Goal: Navigation & Orientation: Understand site structure

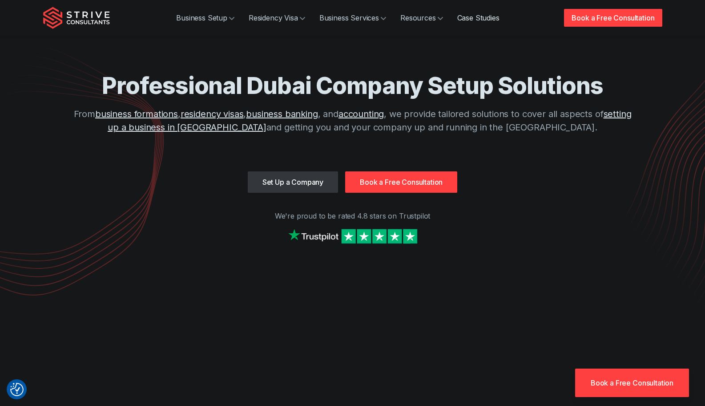
click at [476, 25] on link "Case Studies" at bounding box center [478, 18] width 56 height 18
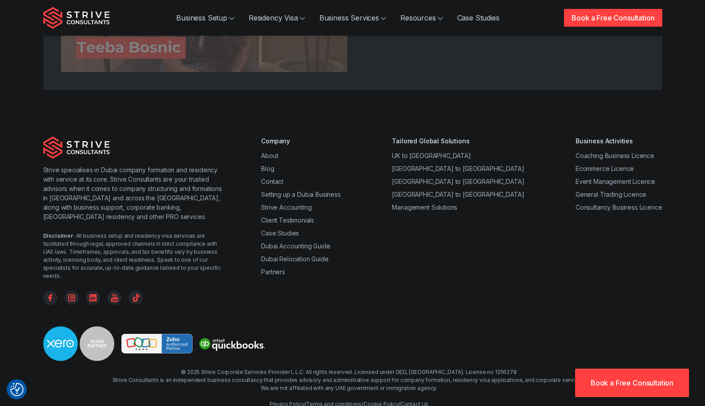
scroll to position [2541, 0]
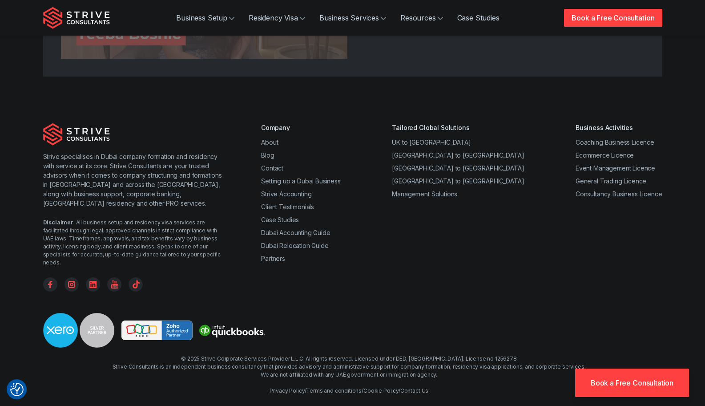
click at [155, 218] on div "Disclaimer : All business setup and residency visa services are facilitated thr…" at bounding box center [134, 242] width 183 height 48
click at [290, 233] on link "Dubai Accounting Guide" at bounding box center [295, 233] width 69 height 8
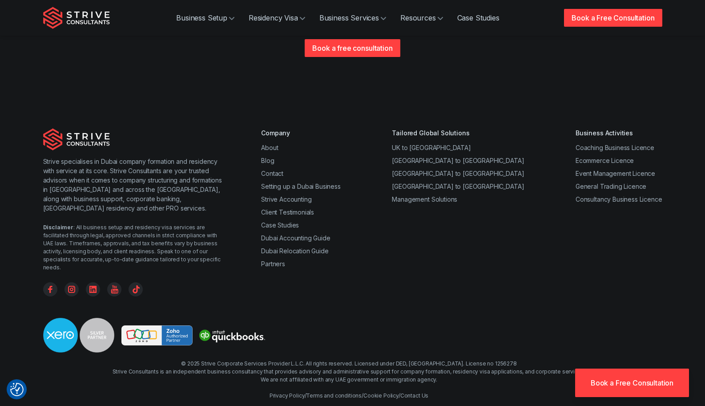
scroll to position [2215, 0]
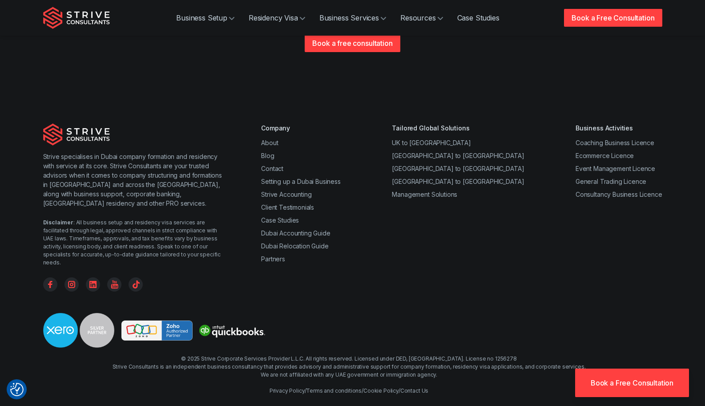
click at [84, 19] on img "Strive Consultants" at bounding box center [76, 18] width 67 height 22
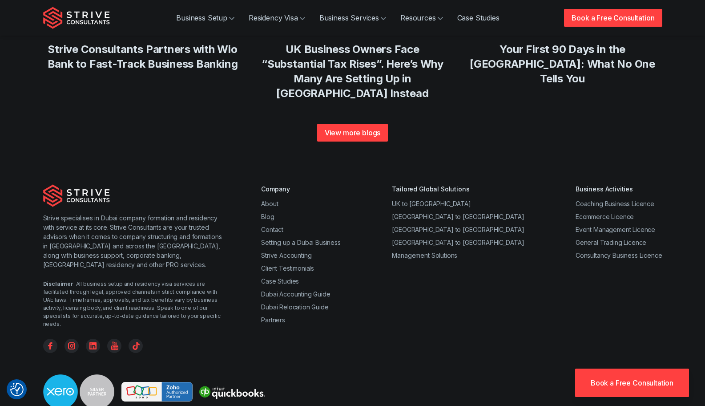
scroll to position [3431, 0]
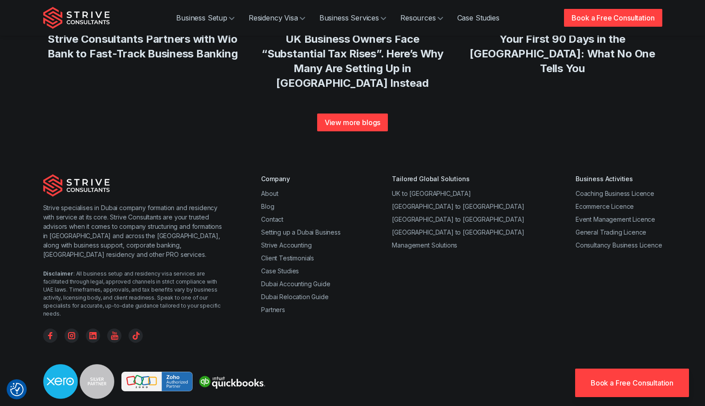
click at [596, 219] on div "Business Activities Coaching Business Licence Ecommerce Licence Event Managemen…" at bounding box center [619, 258] width 87 height 168
drag, startPoint x: 495, startPoint y: 338, endPoint x: 441, endPoint y: 341, distance: 54.4
copy div "License no 1256278"
